Goal: Transaction & Acquisition: Register for event/course

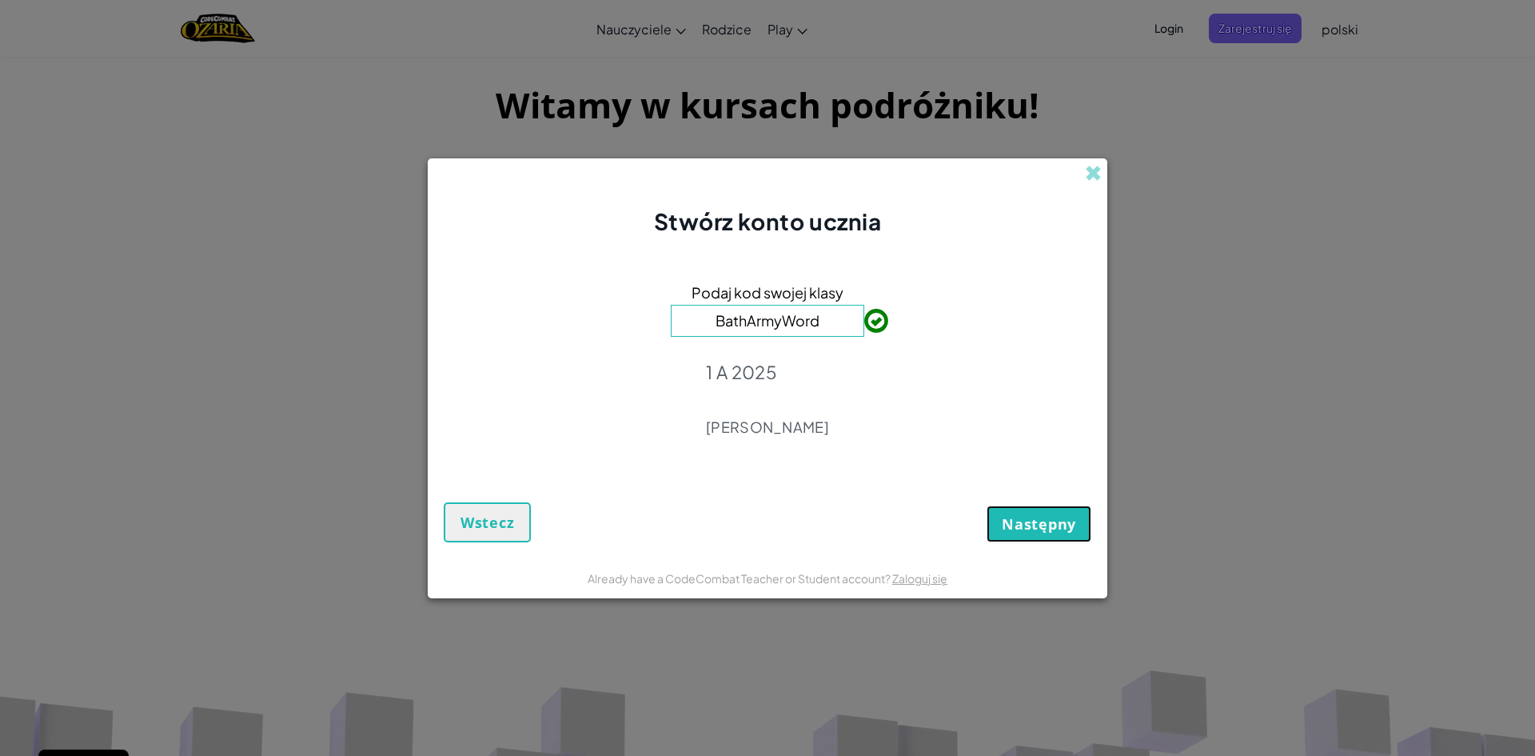
click at [1026, 537] on button "Następny" at bounding box center [1039, 523] width 105 height 37
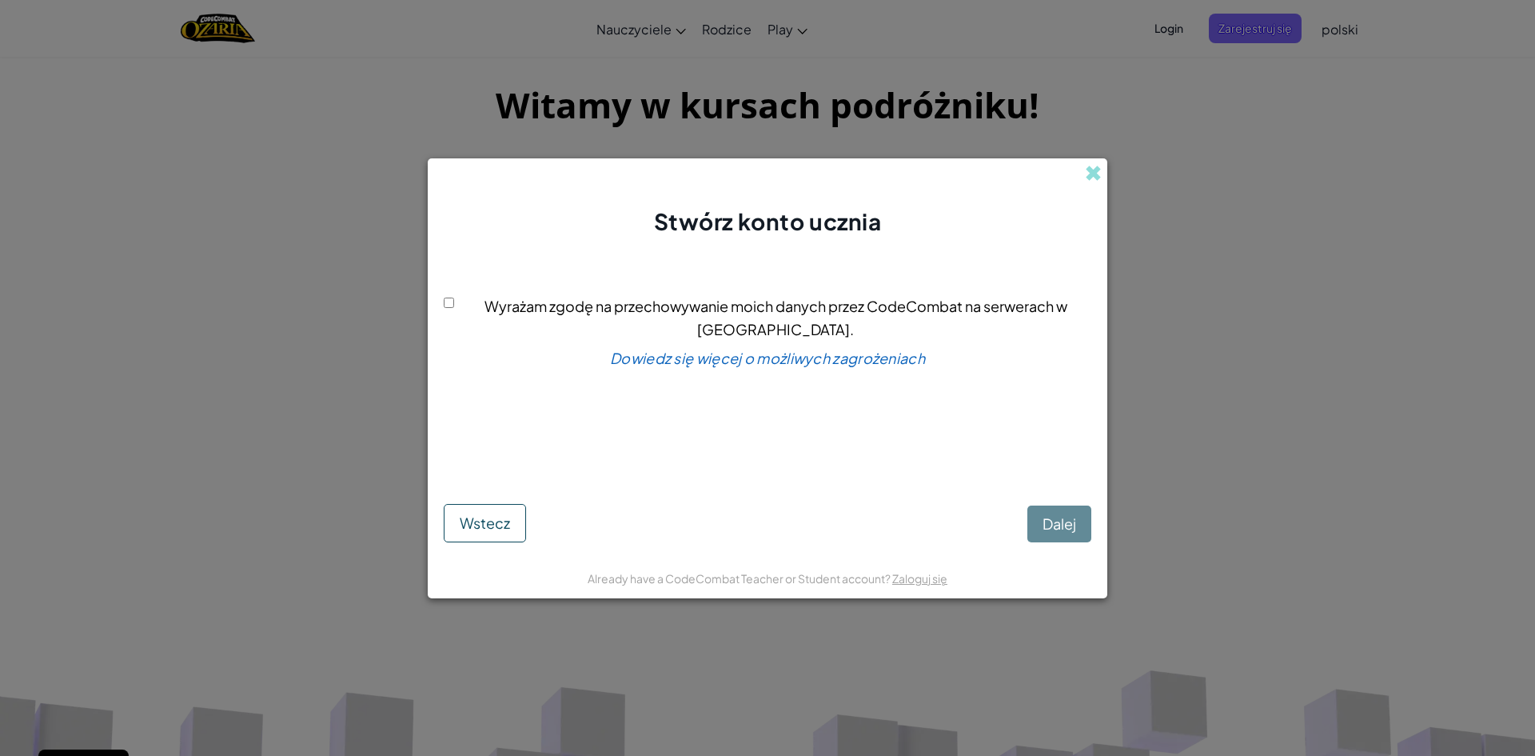
click at [447, 318] on div "Wyrażam zgodę na przechowywanie moich danych przez CodeCombat na serwerach w [G…" at bounding box center [768, 369] width 648 height 233
click at [449, 309] on div "Wyrażam zgodę na przechowywanie moich danych przez CodeCombat na serwerach w [G…" at bounding box center [768, 369] width 648 height 233
click at [485, 309] on span "Wyrażam zgodę na przechowywanie moich danych przez CodeCombat na serwerach w [G…" at bounding box center [776, 318] width 583 height 42
click at [454, 308] on input "Wyrażam zgodę na przechowywanie moich danych przez CodeCombat na serwerach w [G…" at bounding box center [449, 302] width 10 height 10
checkbox input "true"
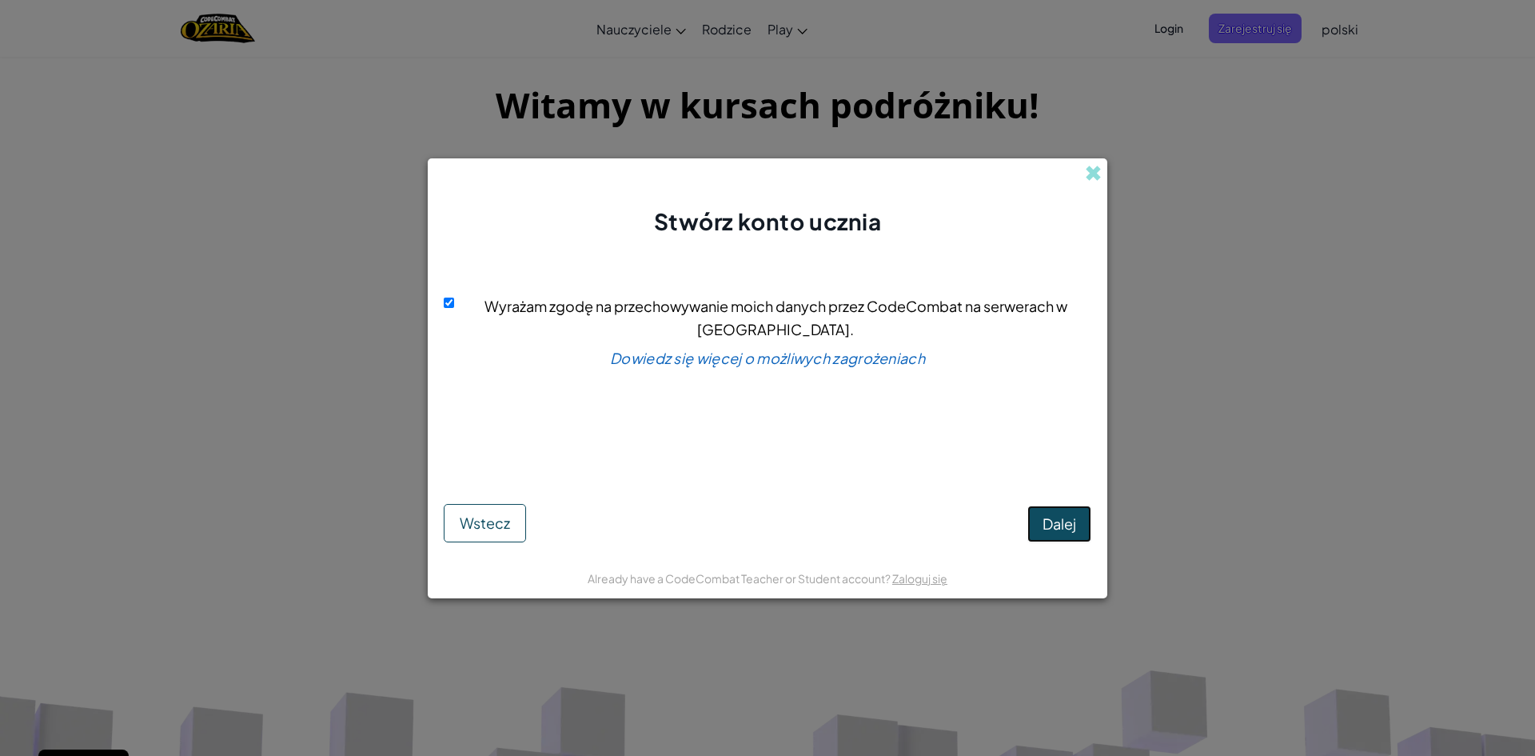
click at [1063, 524] on span "Dalej" at bounding box center [1060, 523] width 34 height 18
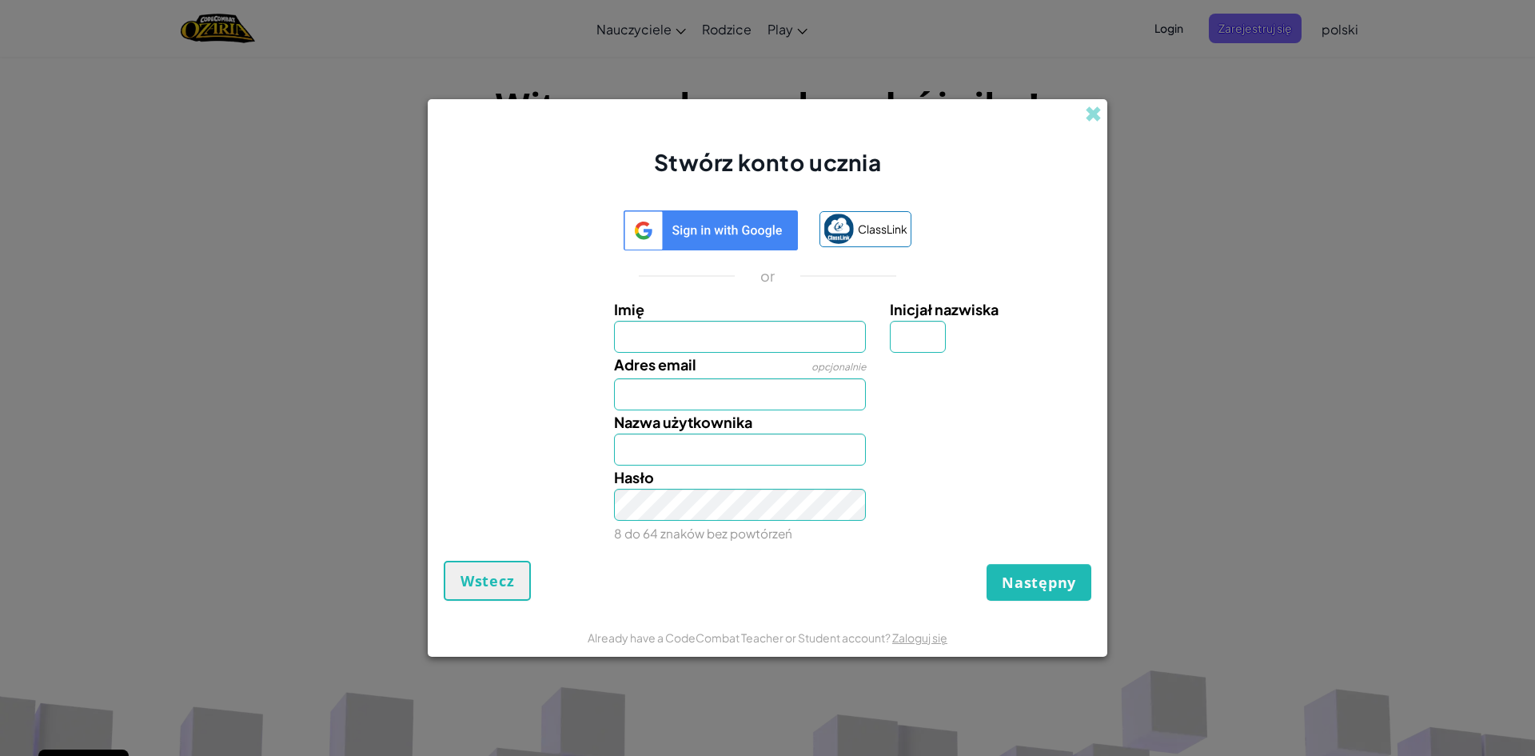
click at [747, 230] on img at bounding box center [711, 230] width 175 height 40
click at [692, 230] on img at bounding box center [711, 230] width 175 height 40
click at [735, 209] on div "ClassLink or Imię Inicjał nazwiska [PERSON_NAME] email opcjonalnie Nazwa użytko…" at bounding box center [768, 377] width 648 height 366
click at [735, 224] on img at bounding box center [711, 230] width 175 height 40
click at [735, 225] on img at bounding box center [711, 230] width 175 height 40
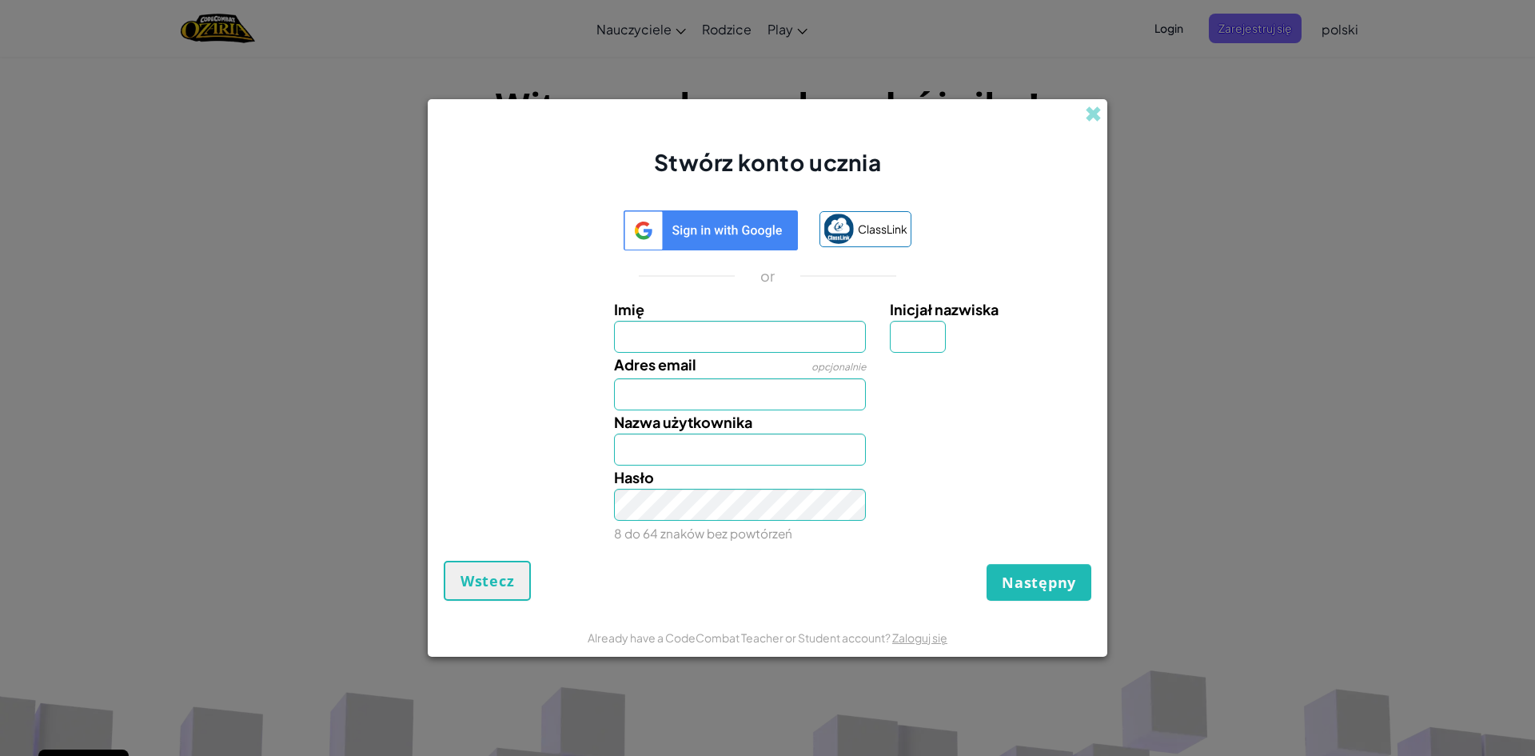
click at [735, 222] on img at bounding box center [711, 230] width 175 height 40
click at [735, 221] on img at bounding box center [711, 230] width 175 height 40
click at [739, 233] on img at bounding box center [711, 230] width 175 height 40
drag, startPoint x: 740, startPoint y: 233, endPoint x: 736, endPoint y: 219, distance: 14.7
click at [736, 221] on img at bounding box center [711, 230] width 175 height 40
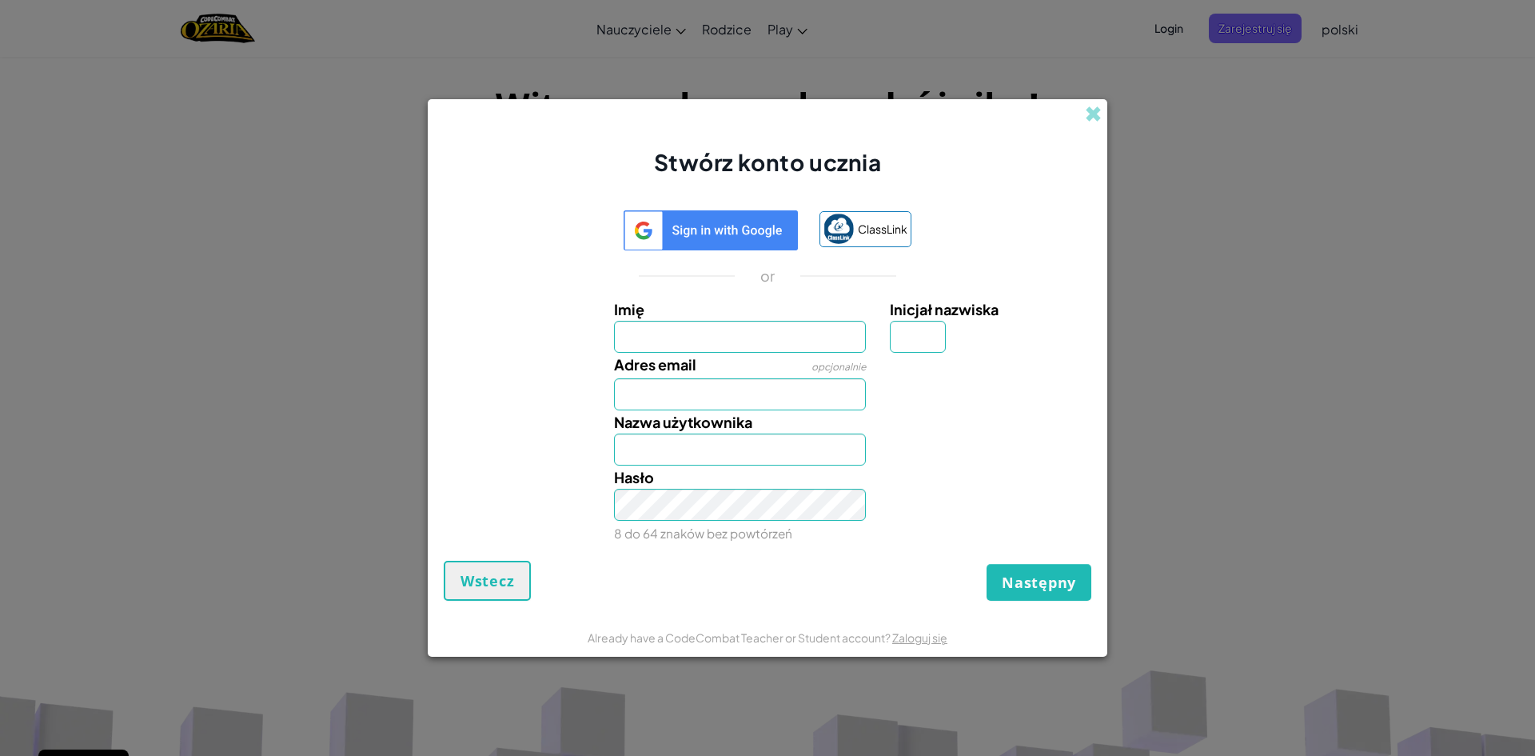
click at [736, 218] on img at bounding box center [711, 230] width 175 height 40
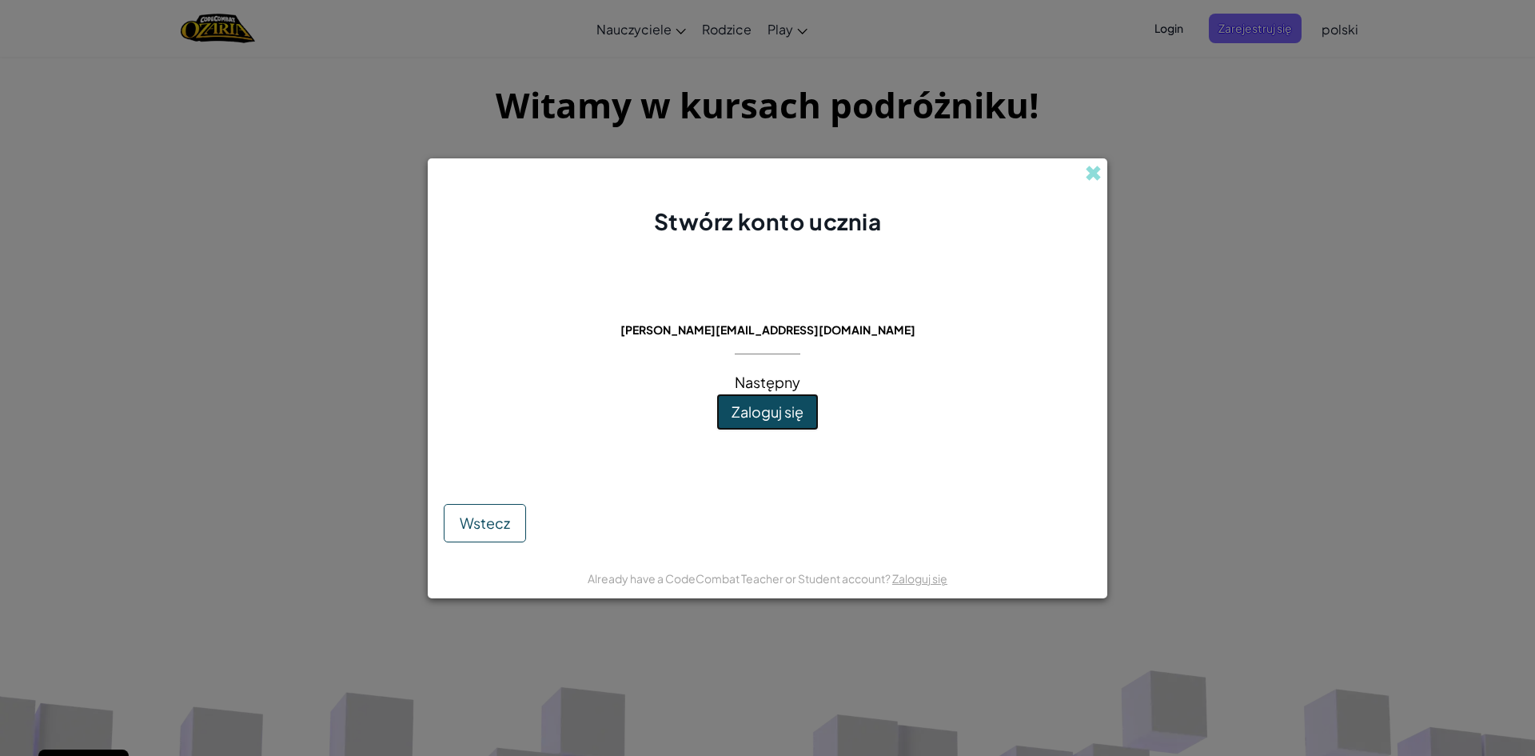
click at [776, 404] on span "Zaloguj się" at bounding box center [768, 411] width 72 height 18
